Goal: Task Accomplishment & Management: Use online tool/utility

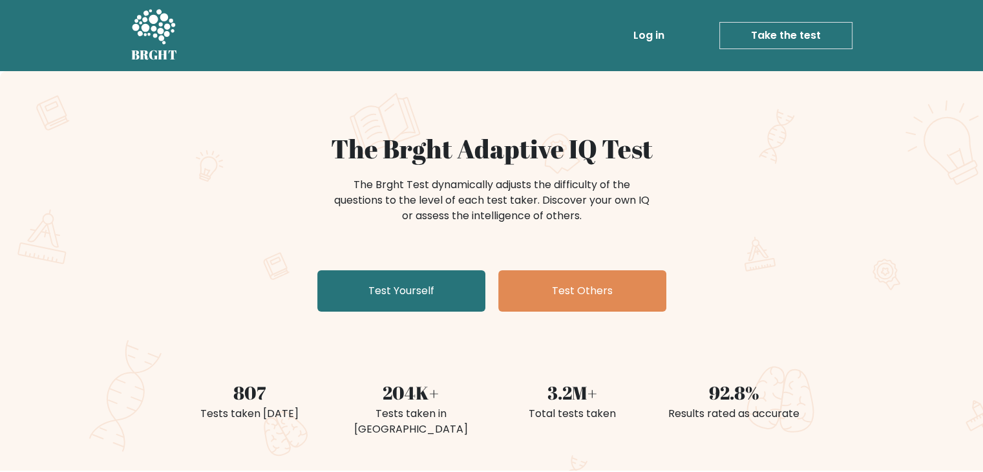
click at [357, 318] on div "The Brght Adaptive IQ Test The Brght Test dynamically adjusts the difficulty of…" at bounding box center [491, 270] width 983 height 399
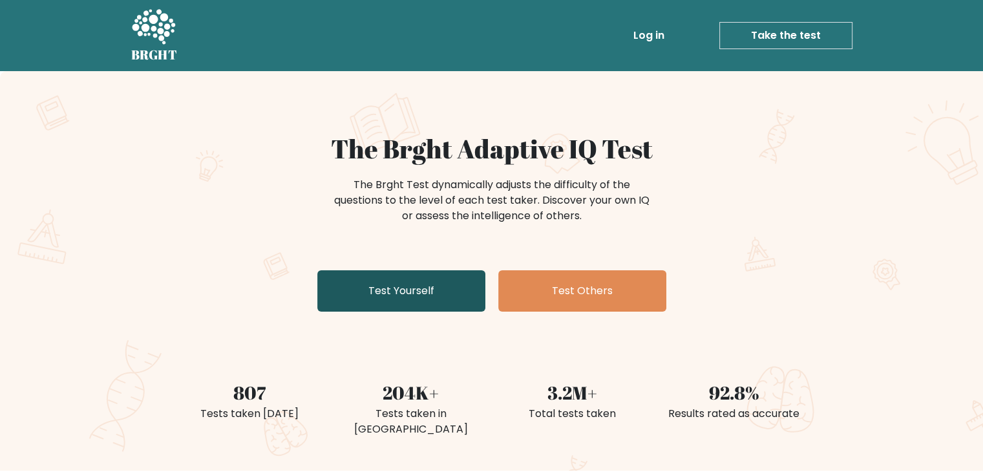
click at [376, 305] on link "Test Yourself" at bounding box center [401, 290] width 168 height 41
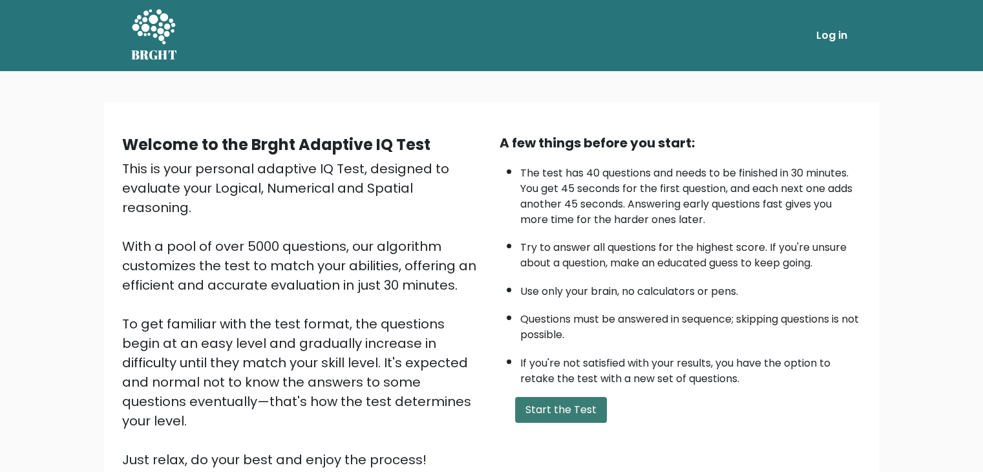
click at [555, 404] on button "Start the Test" at bounding box center [561, 410] width 92 height 26
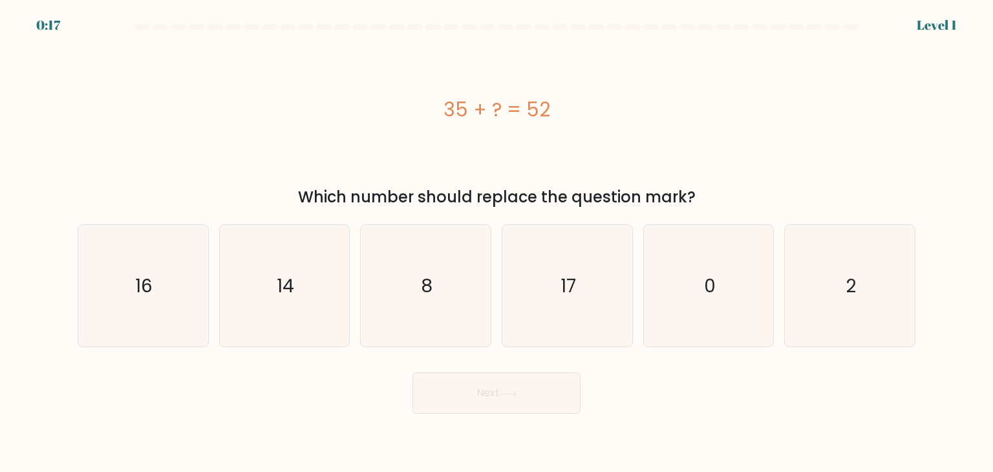
drag, startPoint x: 587, startPoint y: 283, endPoint x: 556, endPoint y: 386, distance: 107.4
click at [587, 288] on icon "17" at bounding box center [567, 286] width 122 height 122
click at [497, 242] on input "d. 17" at bounding box center [496, 239] width 1 height 6
radio input "true"
click at [549, 388] on button "Next" at bounding box center [496, 392] width 168 height 41
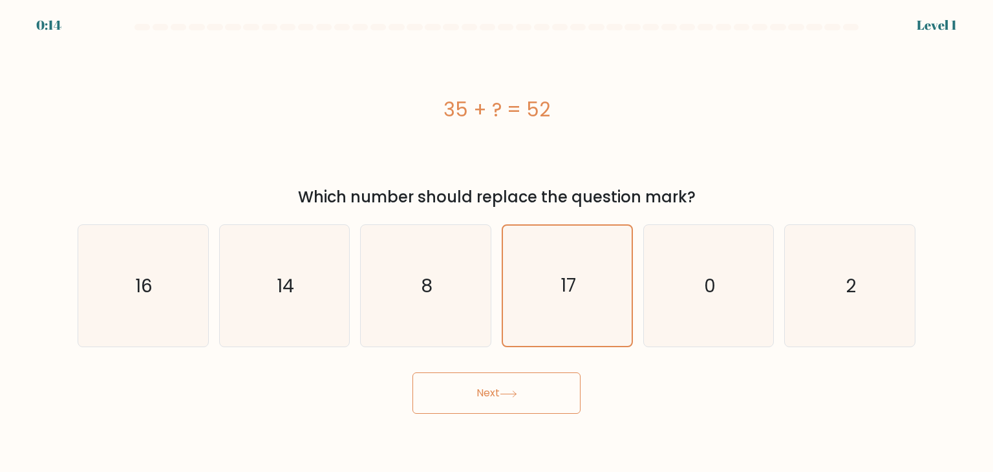
click at [470, 397] on button "Next" at bounding box center [496, 392] width 168 height 41
click at [476, 398] on button "Next" at bounding box center [496, 392] width 168 height 41
click at [572, 299] on icon "17" at bounding box center [567, 286] width 120 height 120
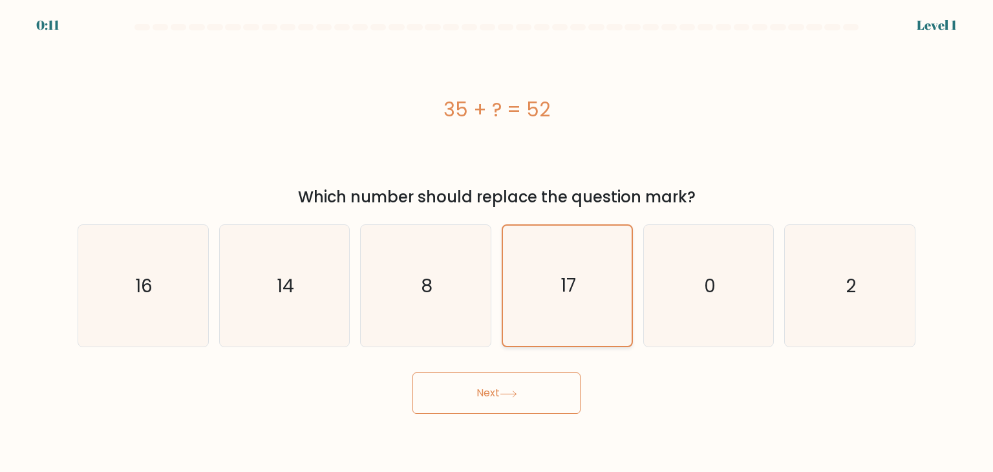
click at [497, 242] on input "d. 17" at bounding box center [496, 239] width 1 height 6
click at [540, 378] on button "Next" at bounding box center [496, 392] width 168 height 41
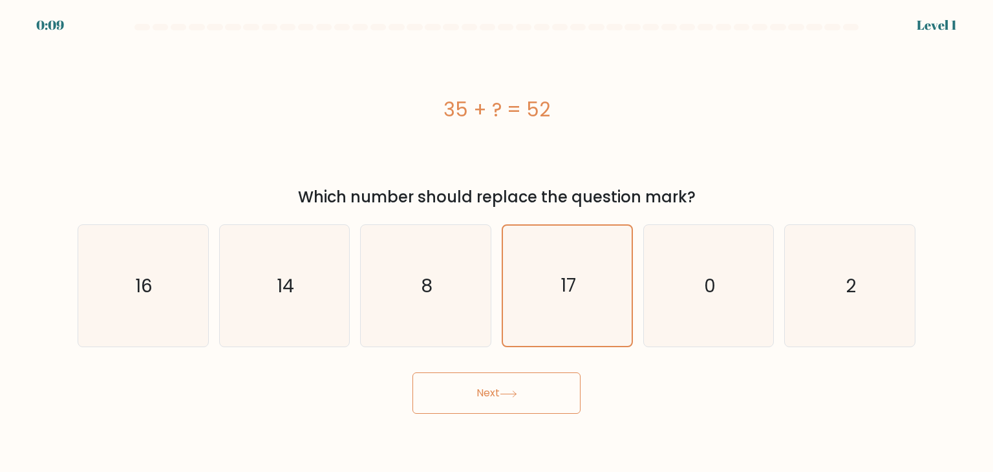
click at [540, 378] on button "Next" at bounding box center [496, 392] width 168 height 41
click at [538, 283] on icon "17" at bounding box center [567, 286] width 120 height 120
click at [497, 242] on input "d. 17" at bounding box center [496, 239] width 1 height 6
click at [511, 394] on button "Next" at bounding box center [496, 392] width 168 height 41
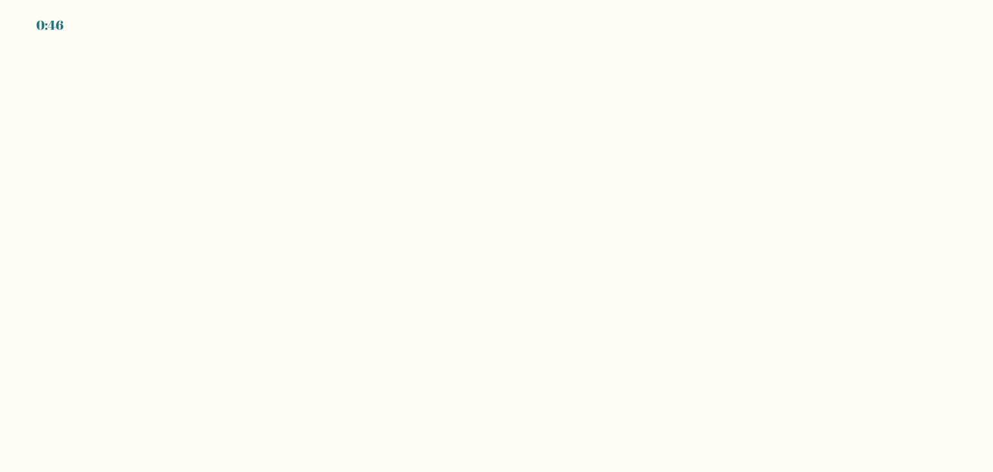
click at [194, 89] on body "0:46" at bounding box center [496, 236] width 993 height 472
